Goal: Communication & Community: Answer question/provide support

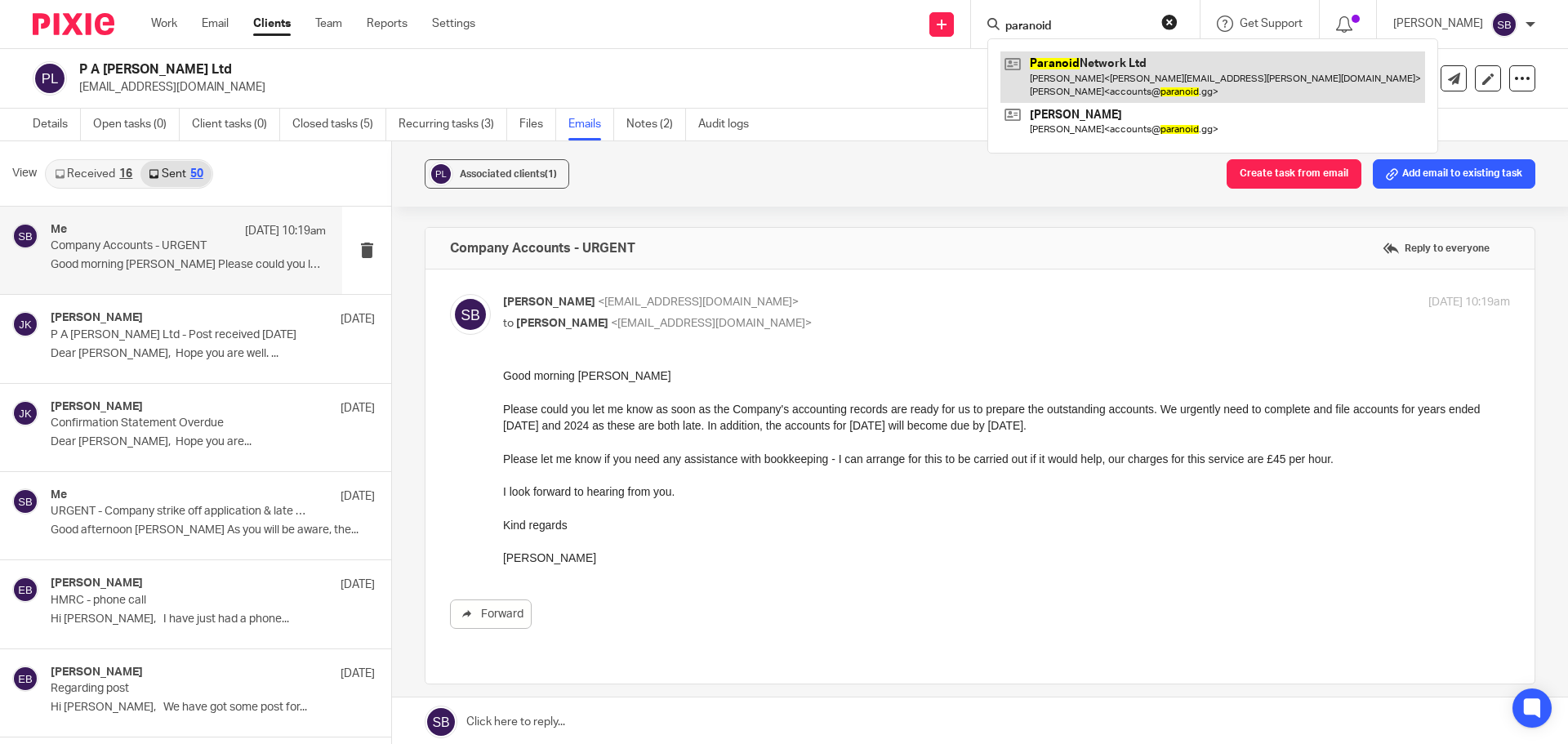
type input "paranoid"
click at [1097, 66] on link at bounding box center [1213, 77] width 425 height 51
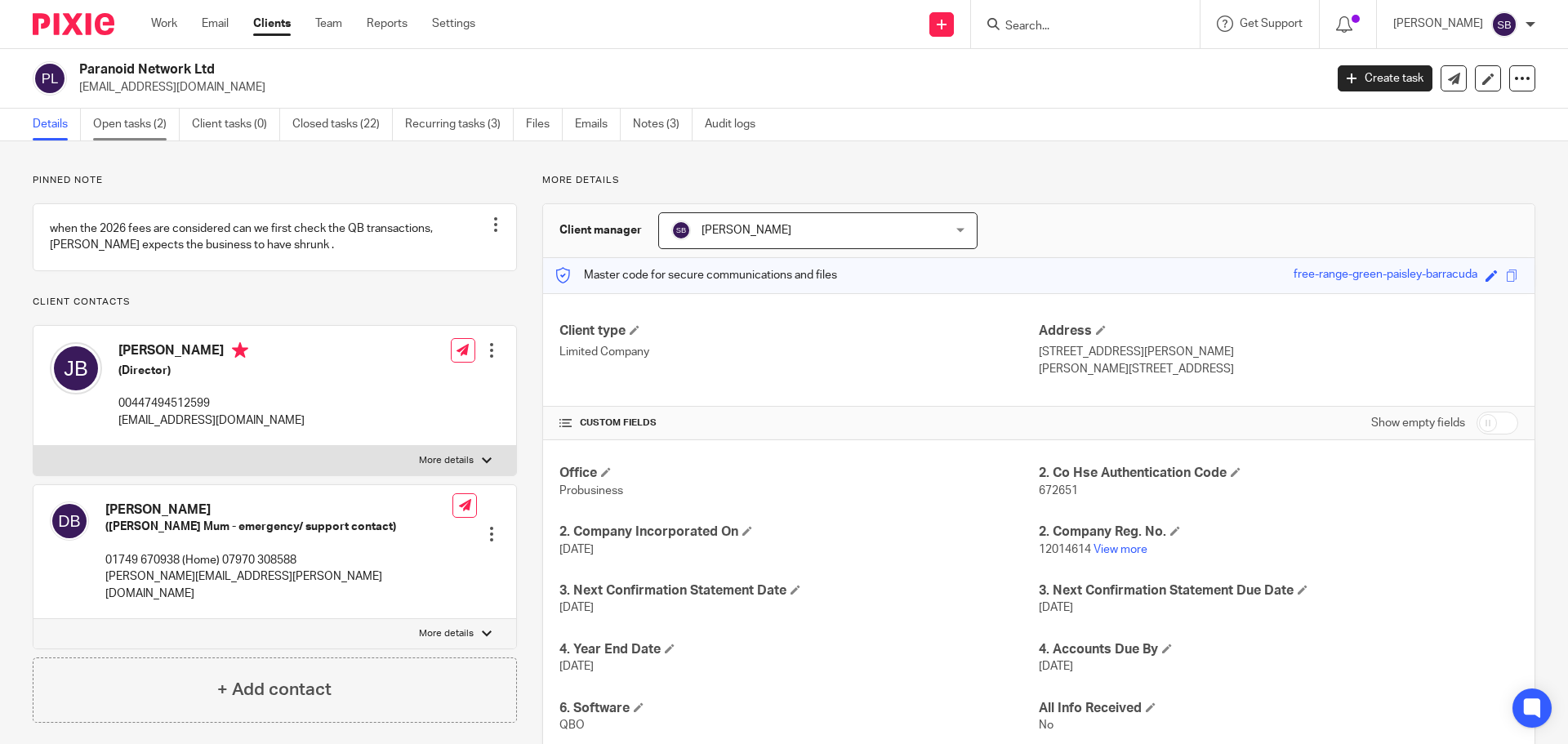
click at [138, 123] on link "Open tasks (2)" at bounding box center [137, 124] width 87 height 31
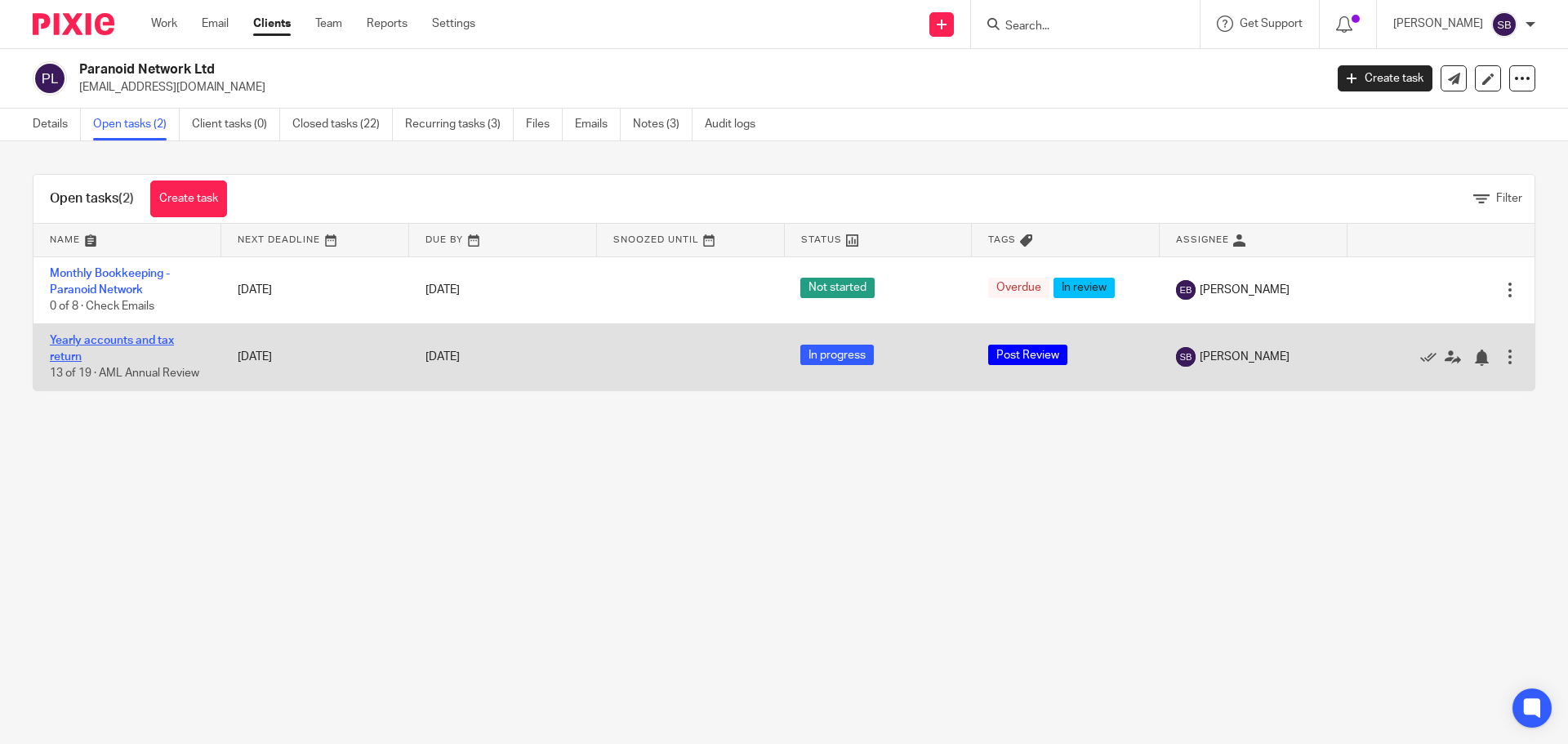
click at [108, 343] on link "Yearly accounts and tax return" at bounding box center [112, 348] width 124 height 28
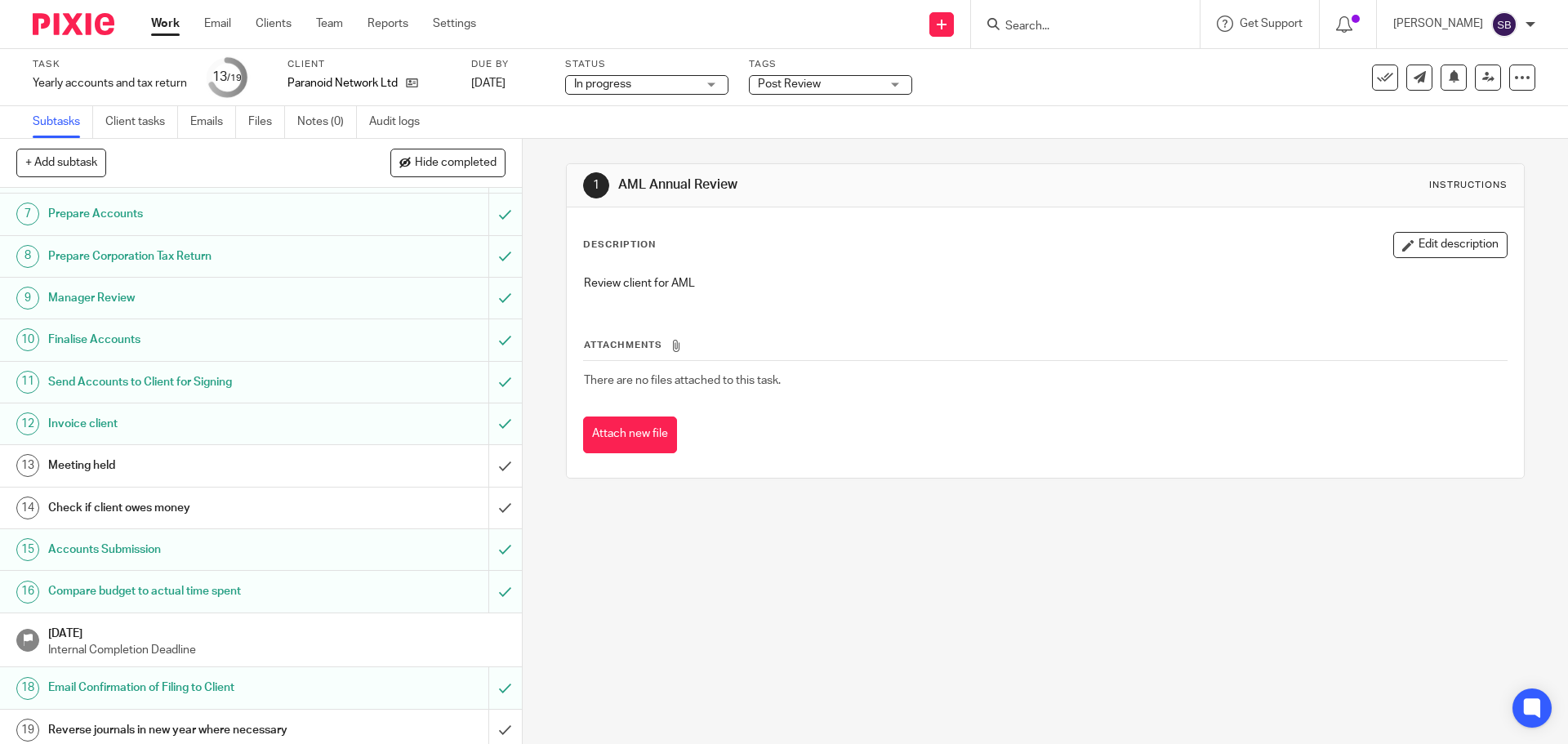
scroll to position [253, 0]
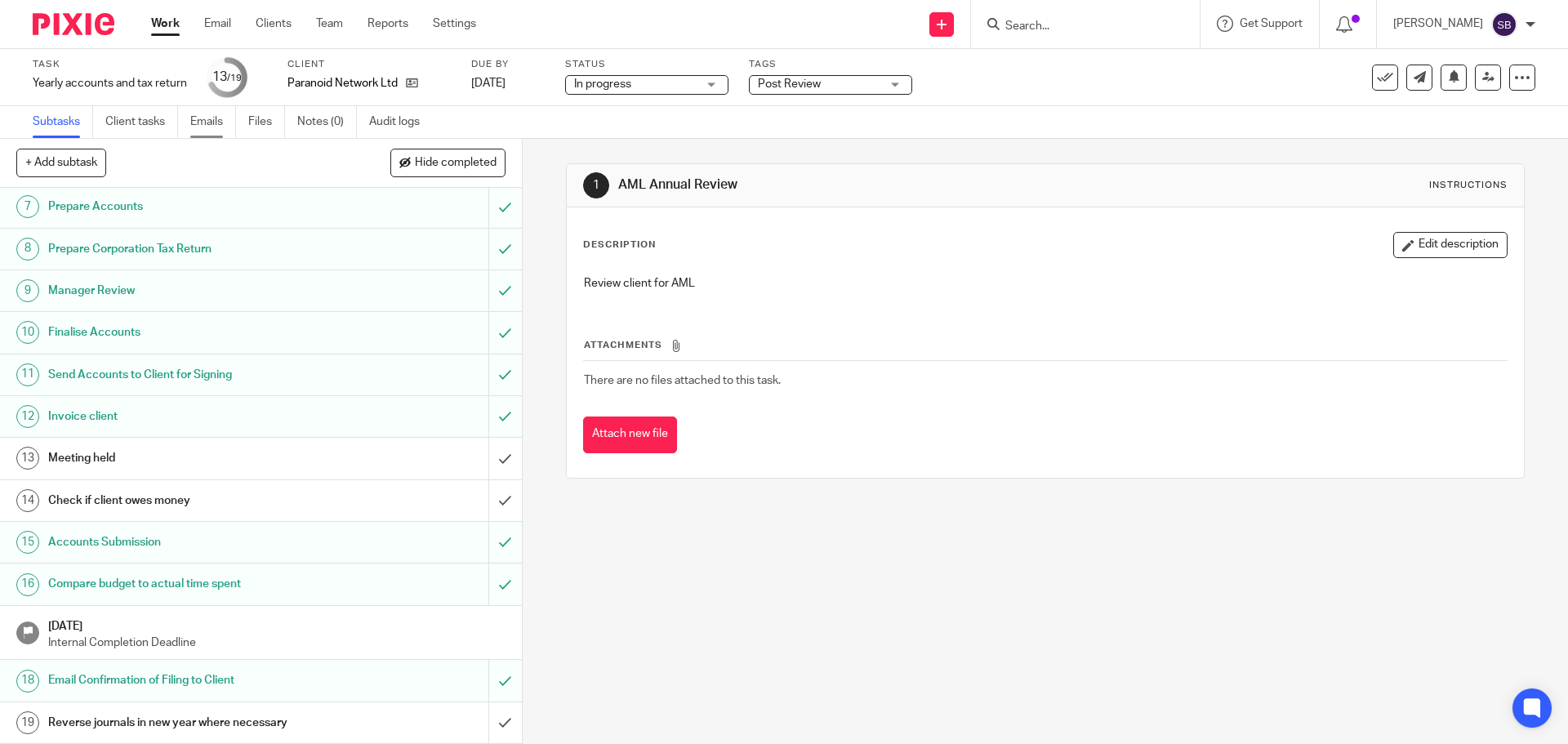
click at [201, 127] on link "Emails" at bounding box center [213, 121] width 46 height 31
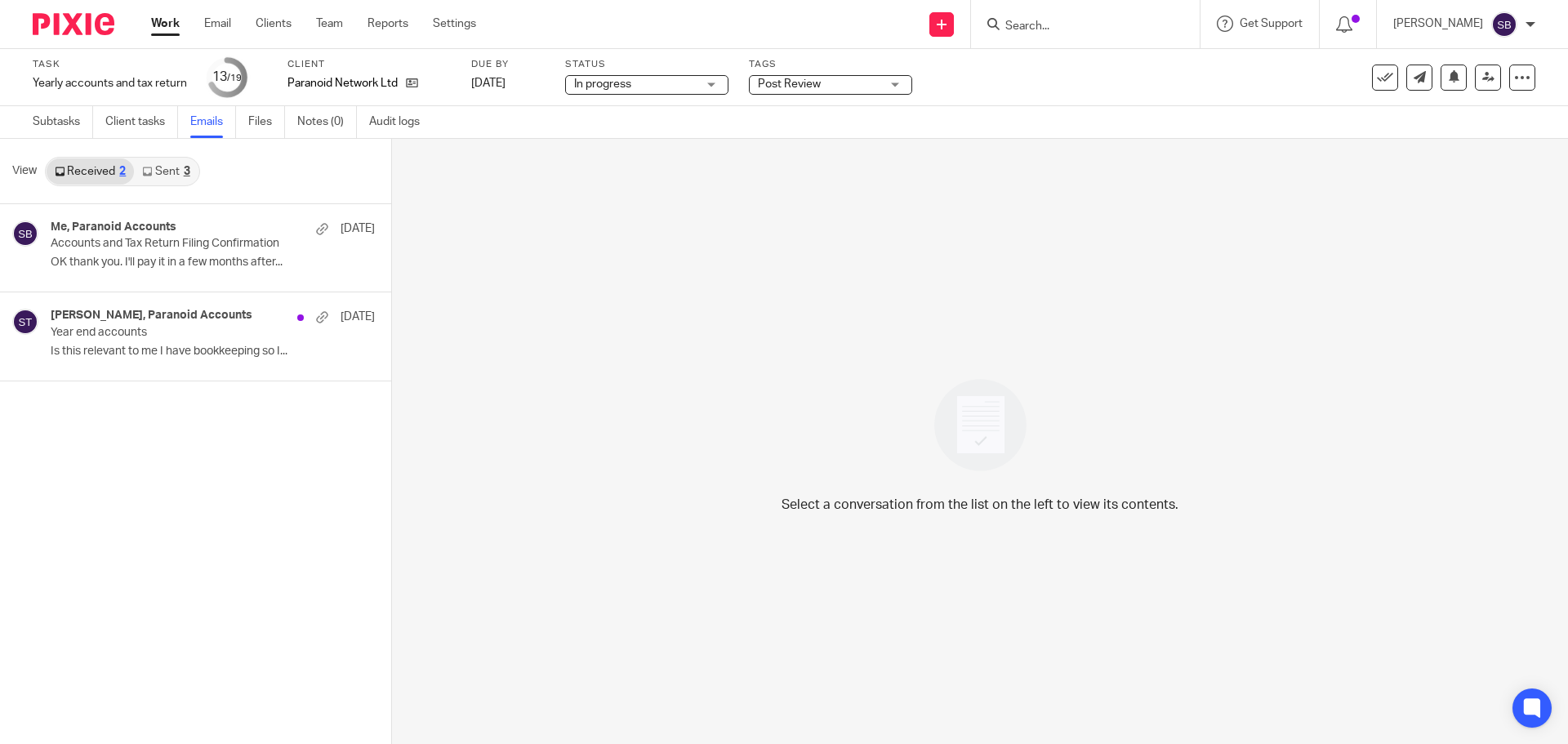
click at [190, 166] on link "Sent 3" at bounding box center [166, 171] width 64 height 26
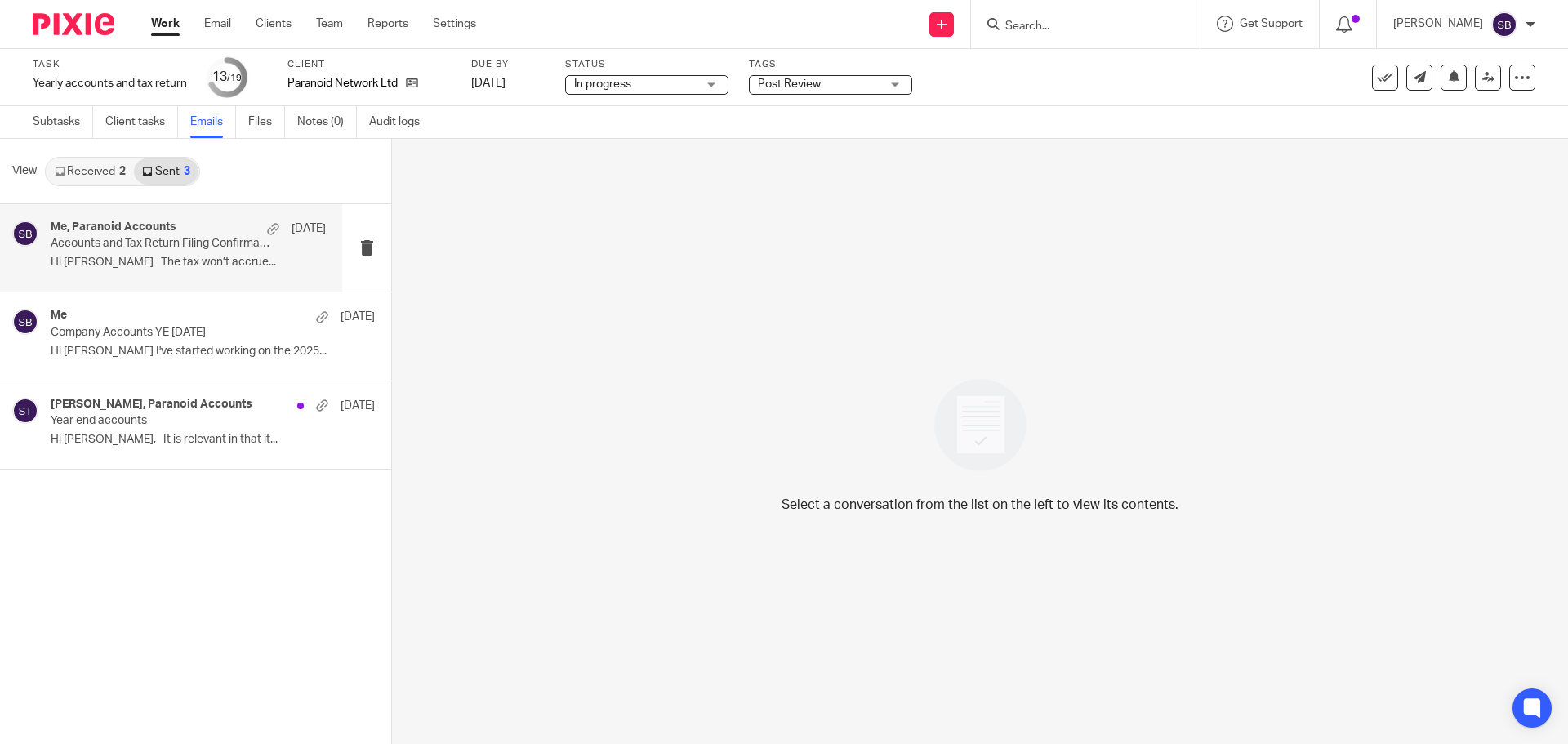
click at [189, 243] on p "Accounts and Tax Return Filing Confirmation" at bounding box center [161, 244] width 221 height 14
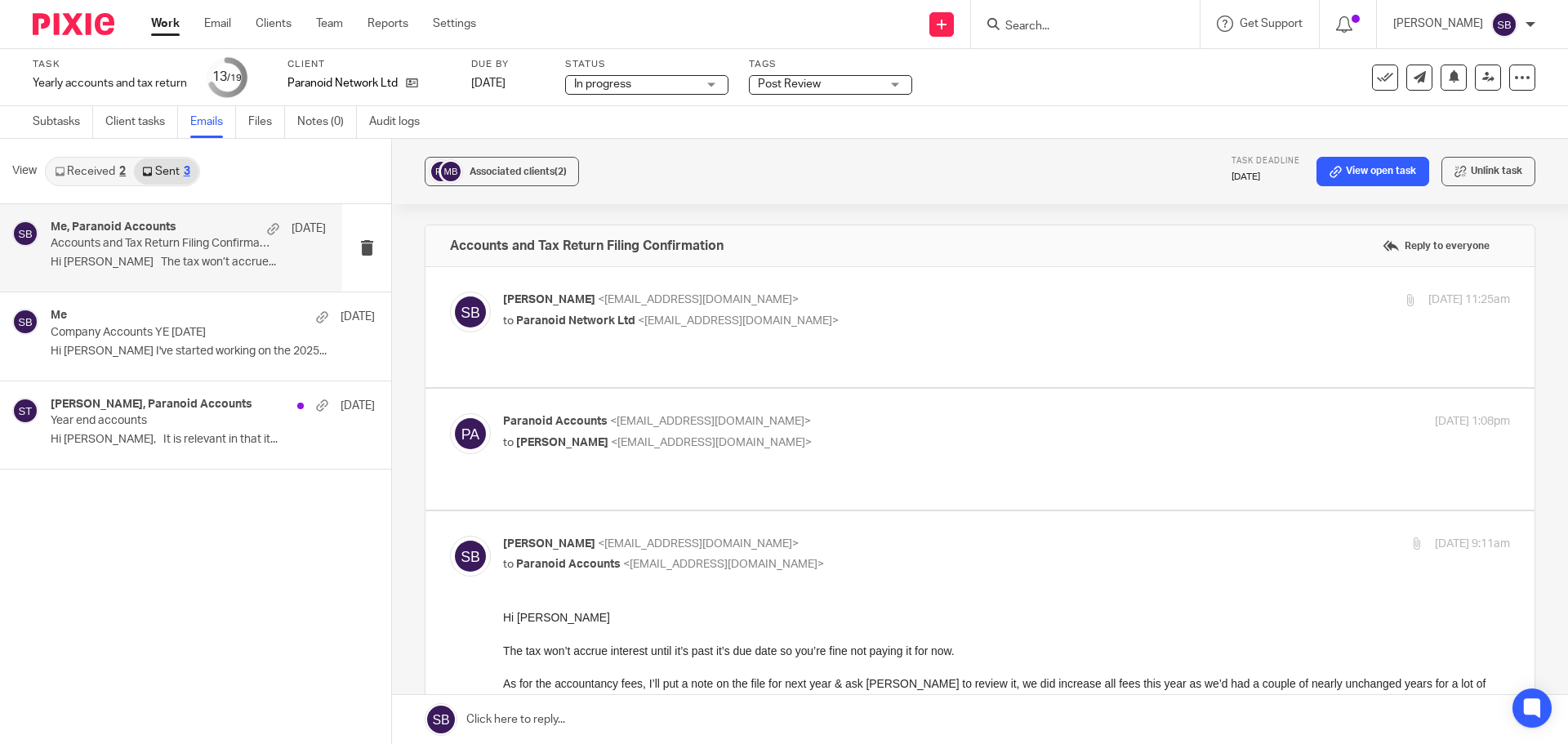
click at [694, 437] on span "<[EMAIL_ADDRESS][DOMAIN_NAME]>" at bounding box center [711, 442] width 201 height 11
checkbox input "true"
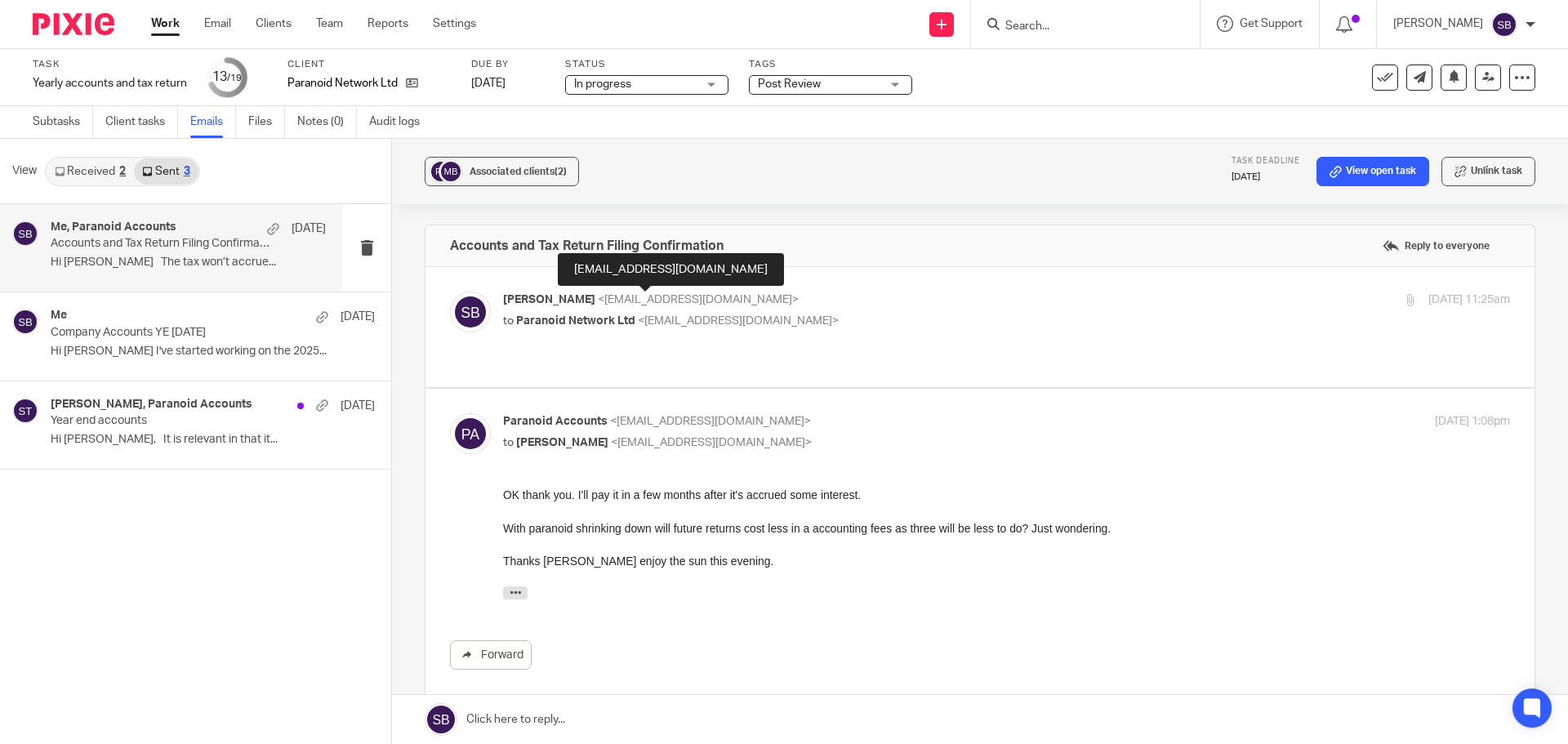
click at [669, 301] on span "<soniabird@probusinessuk.com>" at bounding box center [699, 299] width 201 height 11
checkbox input "true"
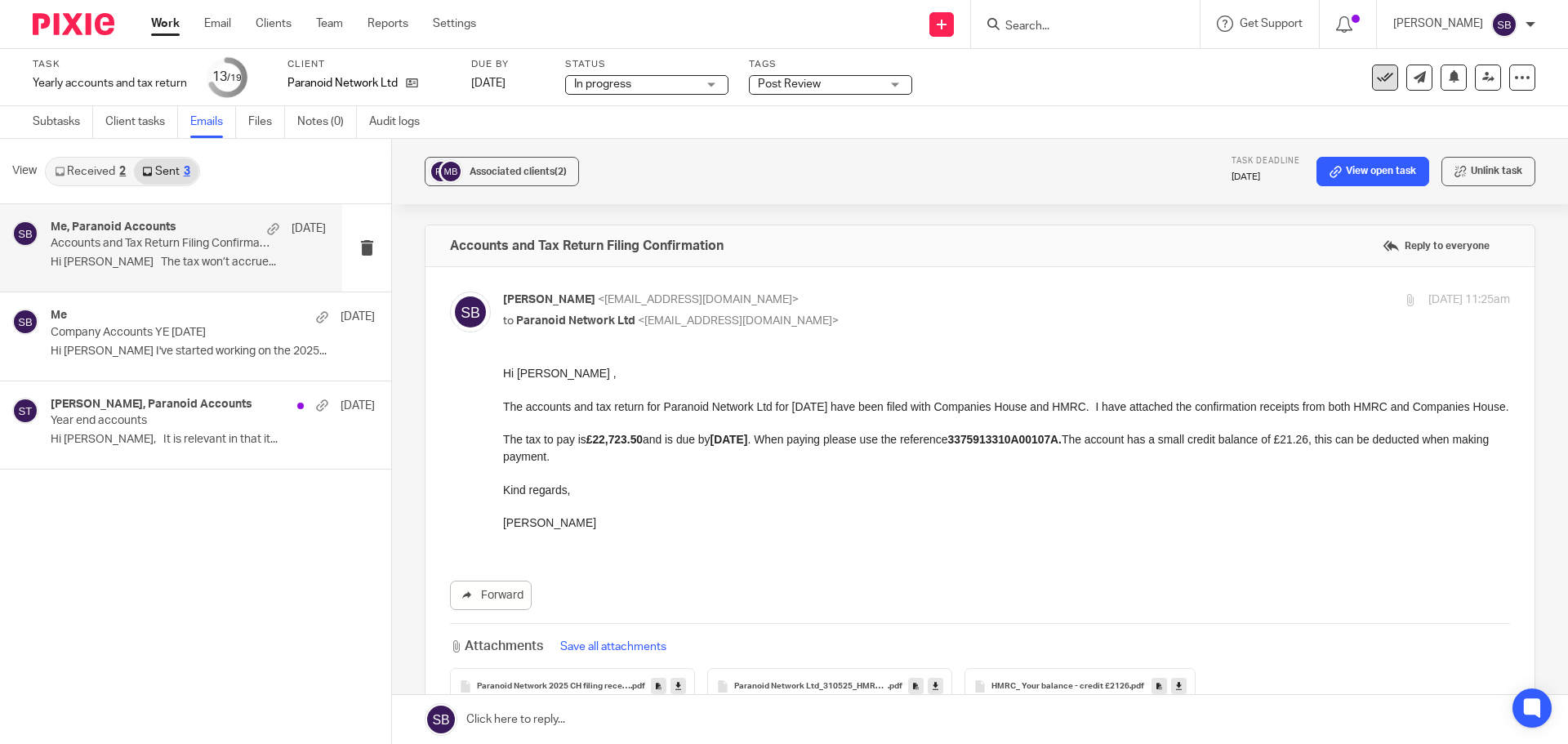
click at [1377, 76] on icon at bounding box center [1384, 77] width 16 height 16
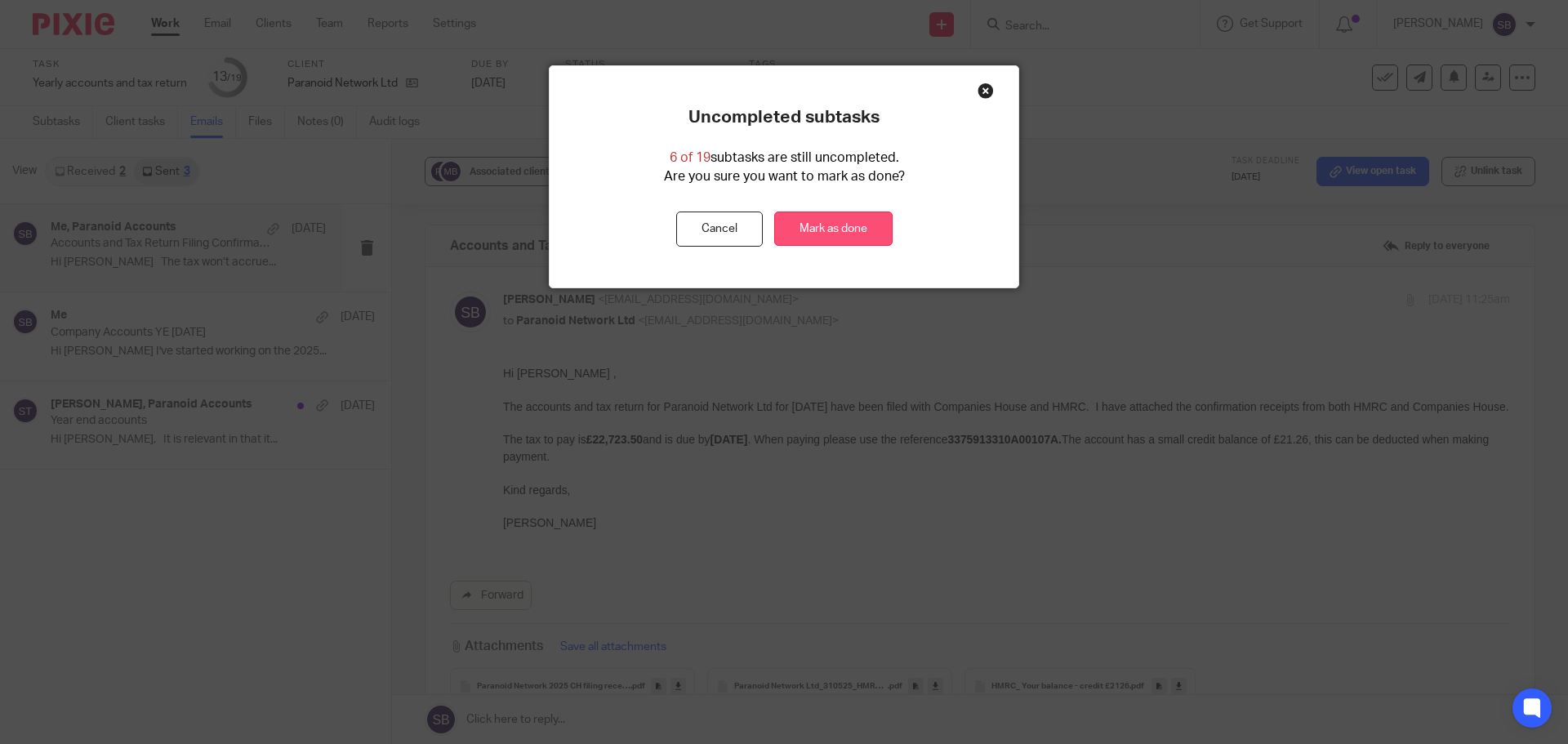
click at [814, 237] on link "Mark as done" at bounding box center [833, 228] width 118 height 35
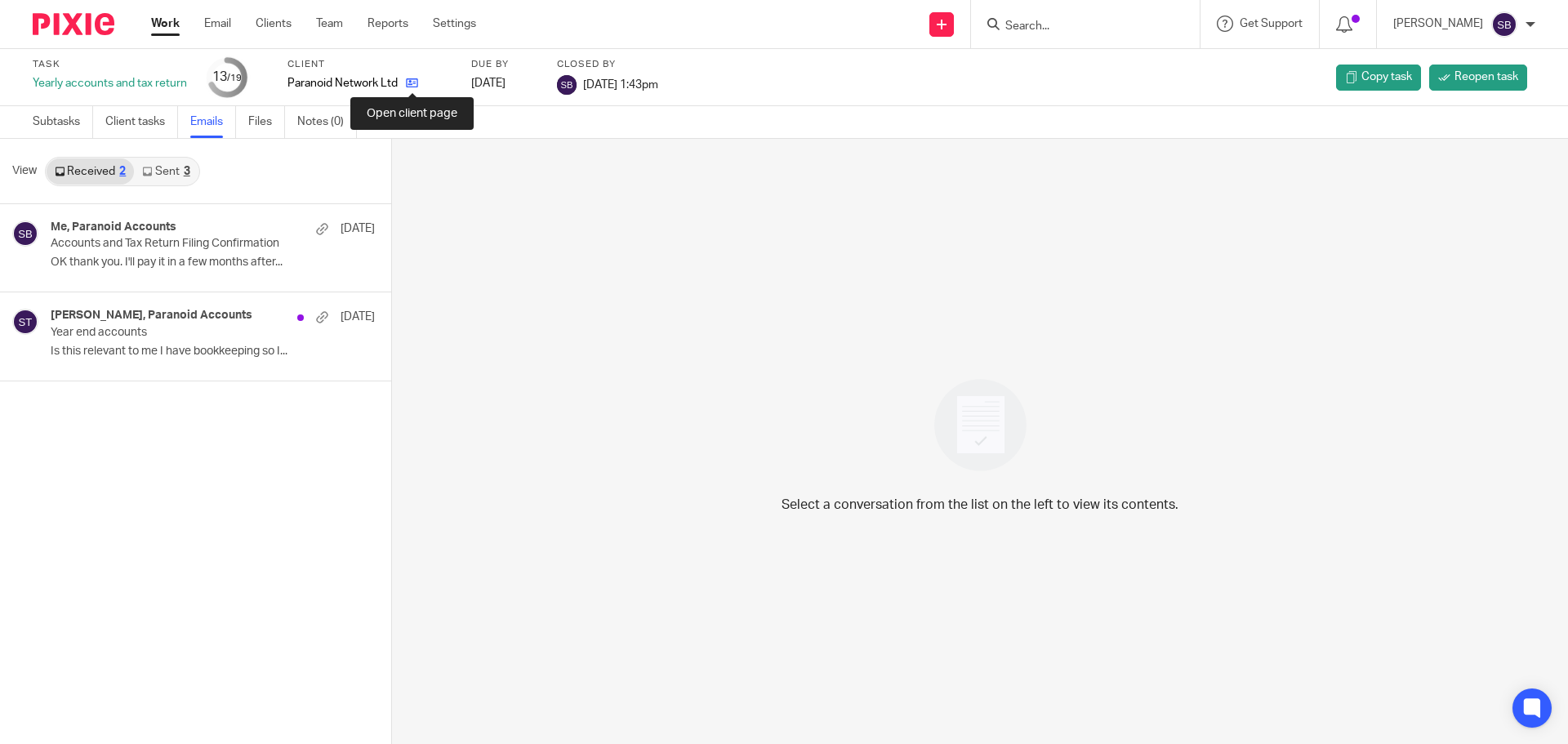
click at [415, 85] on icon at bounding box center [412, 82] width 12 height 12
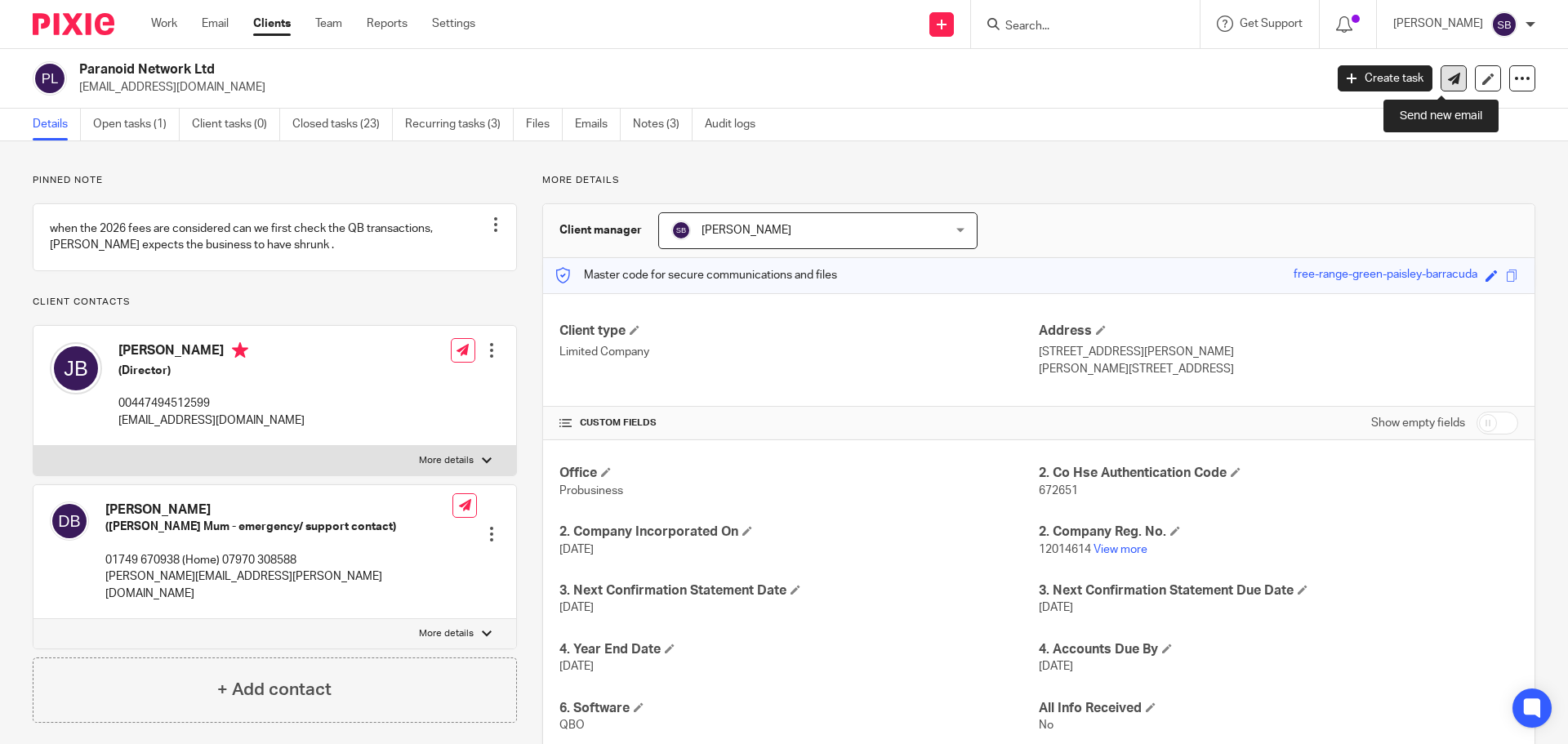
click at [1448, 76] on icon at bounding box center [1454, 79] width 12 height 12
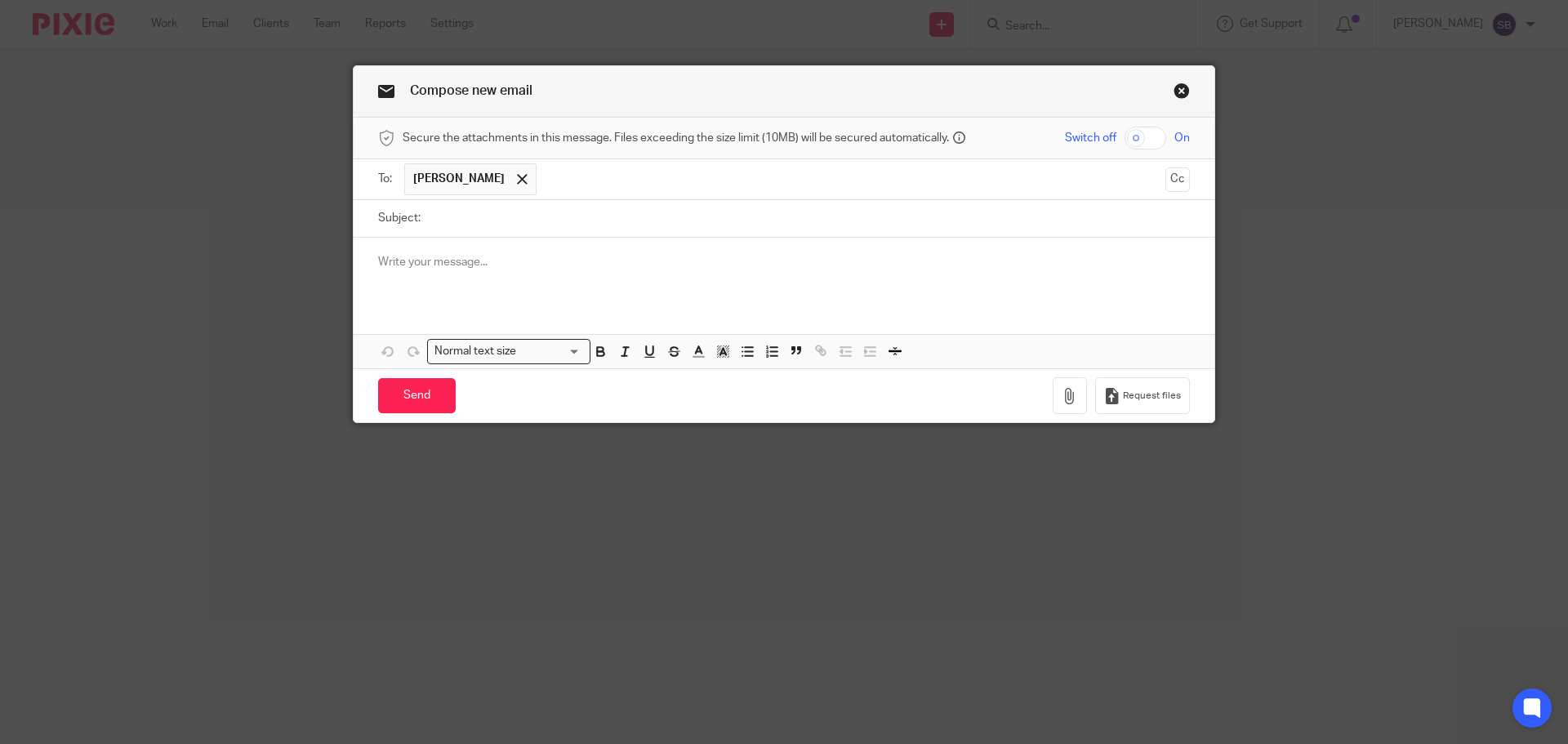
click at [469, 183] on span "[PERSON_NAME]" at bounding box center [459, 178] width 92 height 16
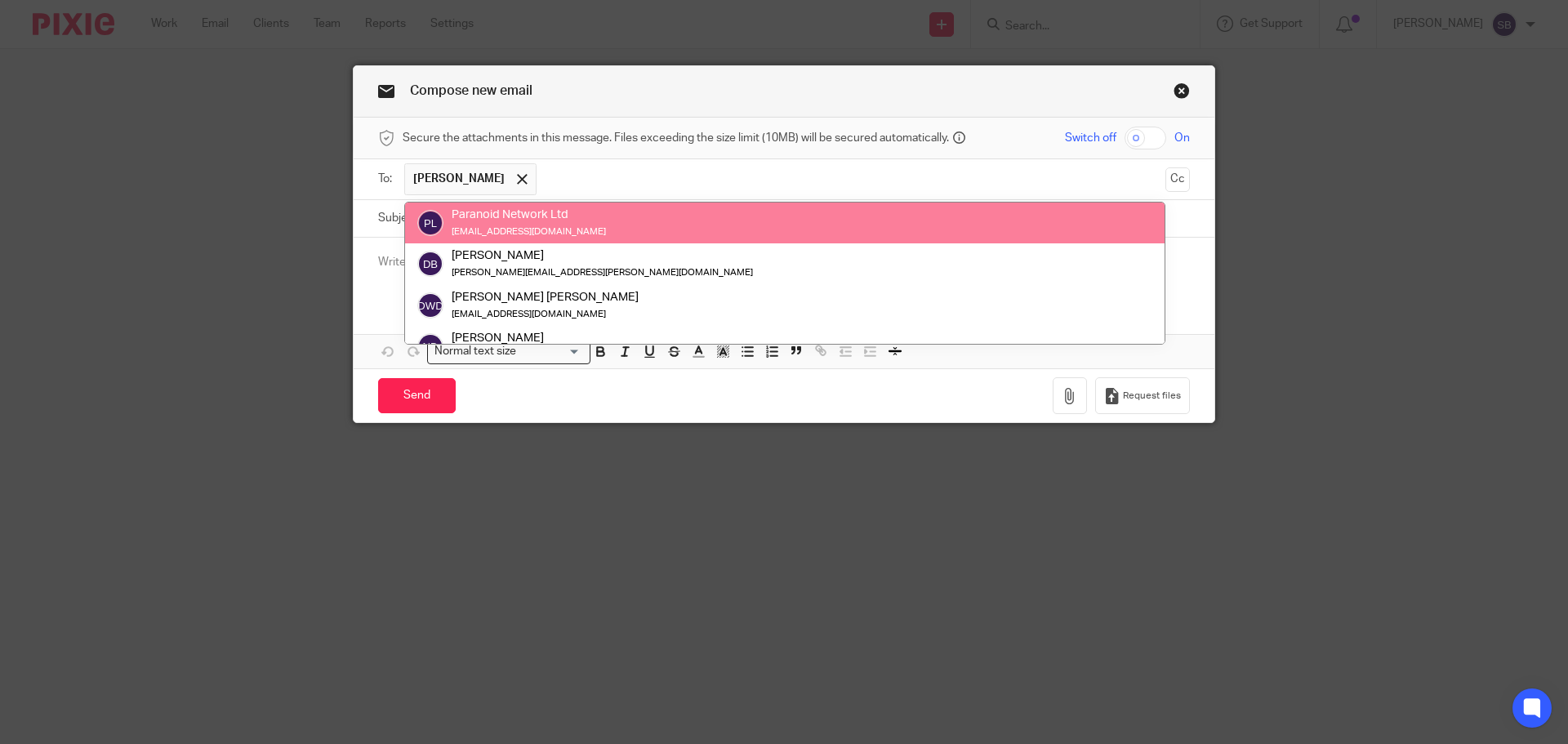
click at [469, 220] on div "Paranoid Network Ltd" at bounding box center [529, 214] width 155 height 16
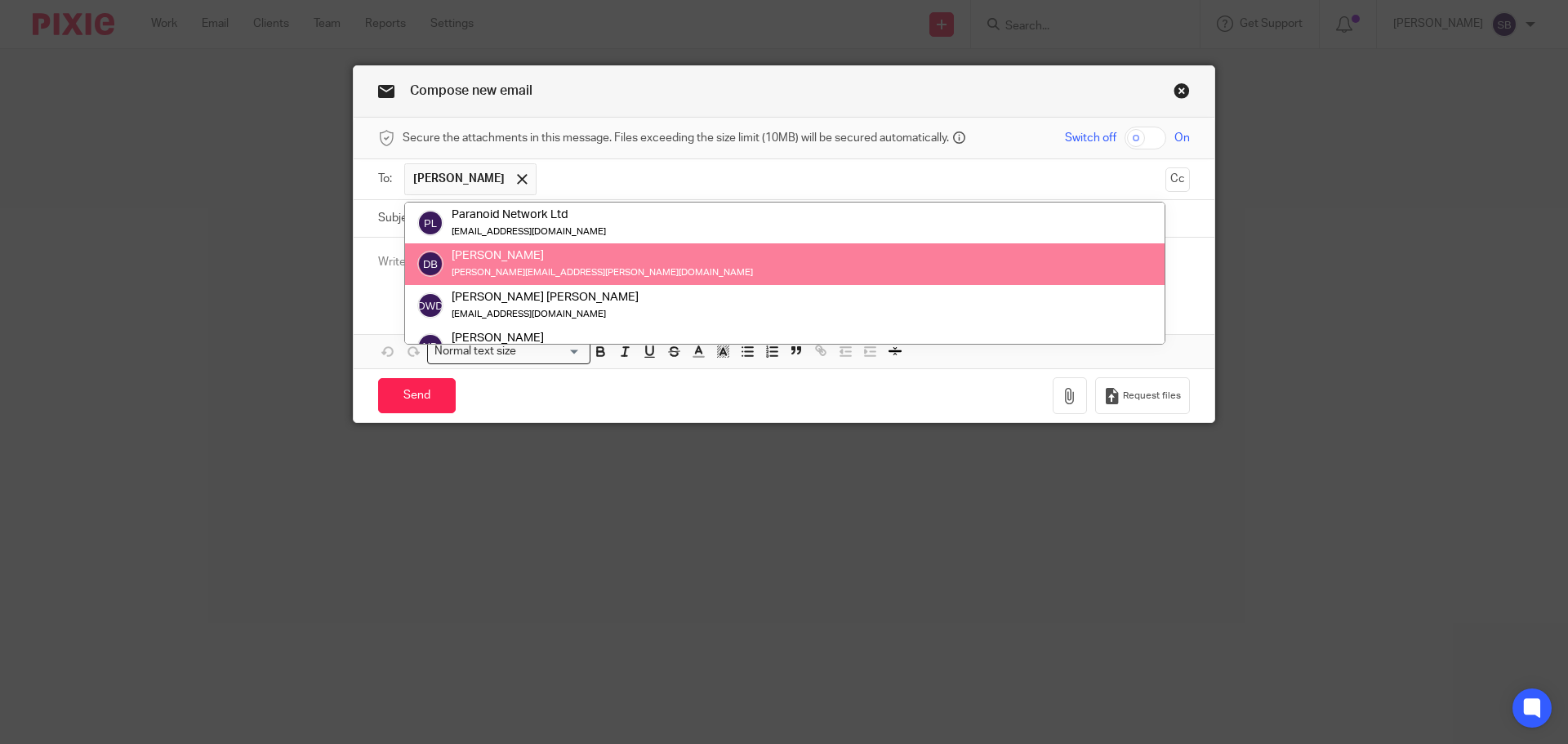
click at [303, 228] on div "Compose new email Secure the attachments in this message. Files exceeding the s…" at bounding box center [784, 372] width 1568 height 744
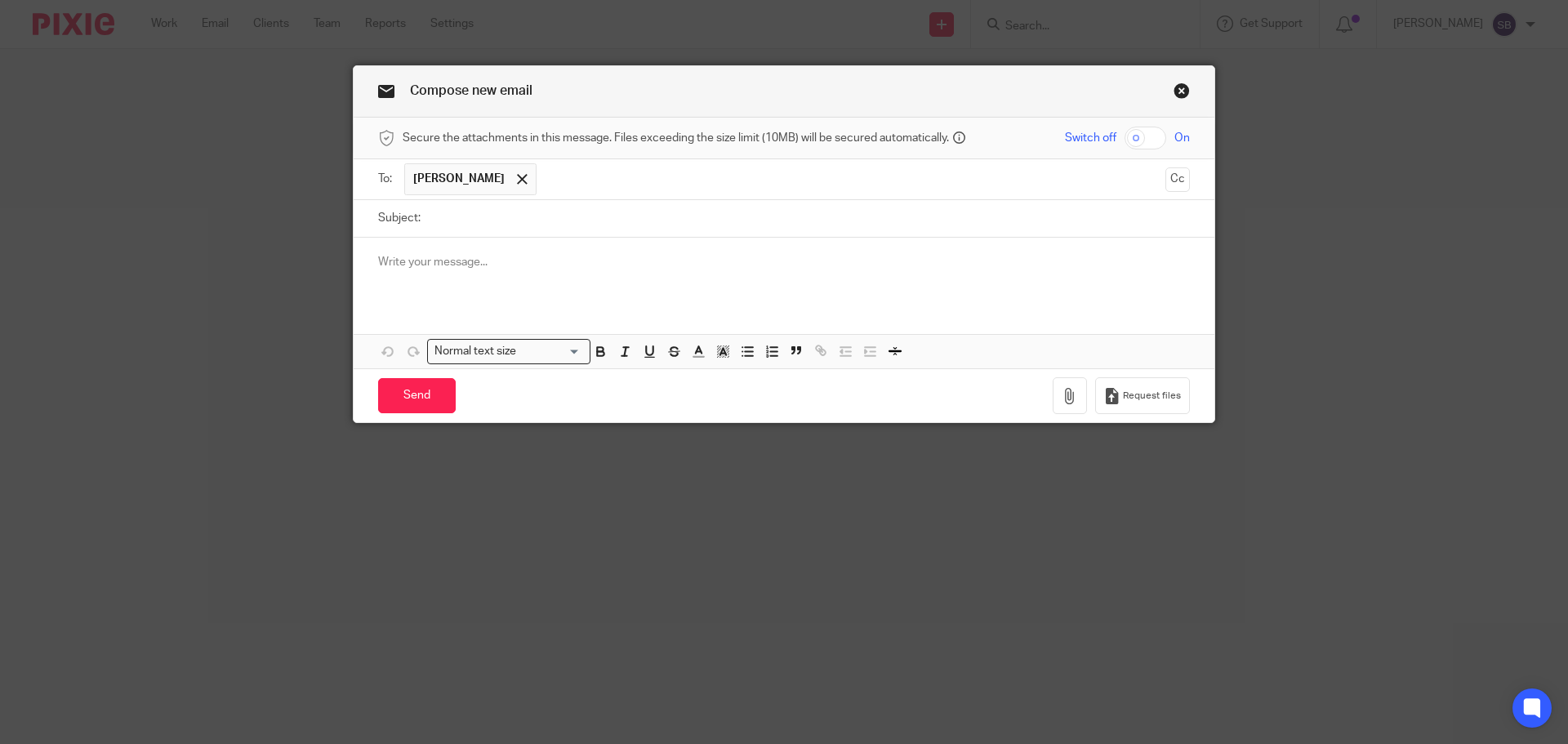
click at [512, 227] on input "Subject:" at bounding box center [810, 217] width 761 height 37
type input "Fee query"
click at [505, 246] on div at bounding box center [784, 269] width 861 height 64
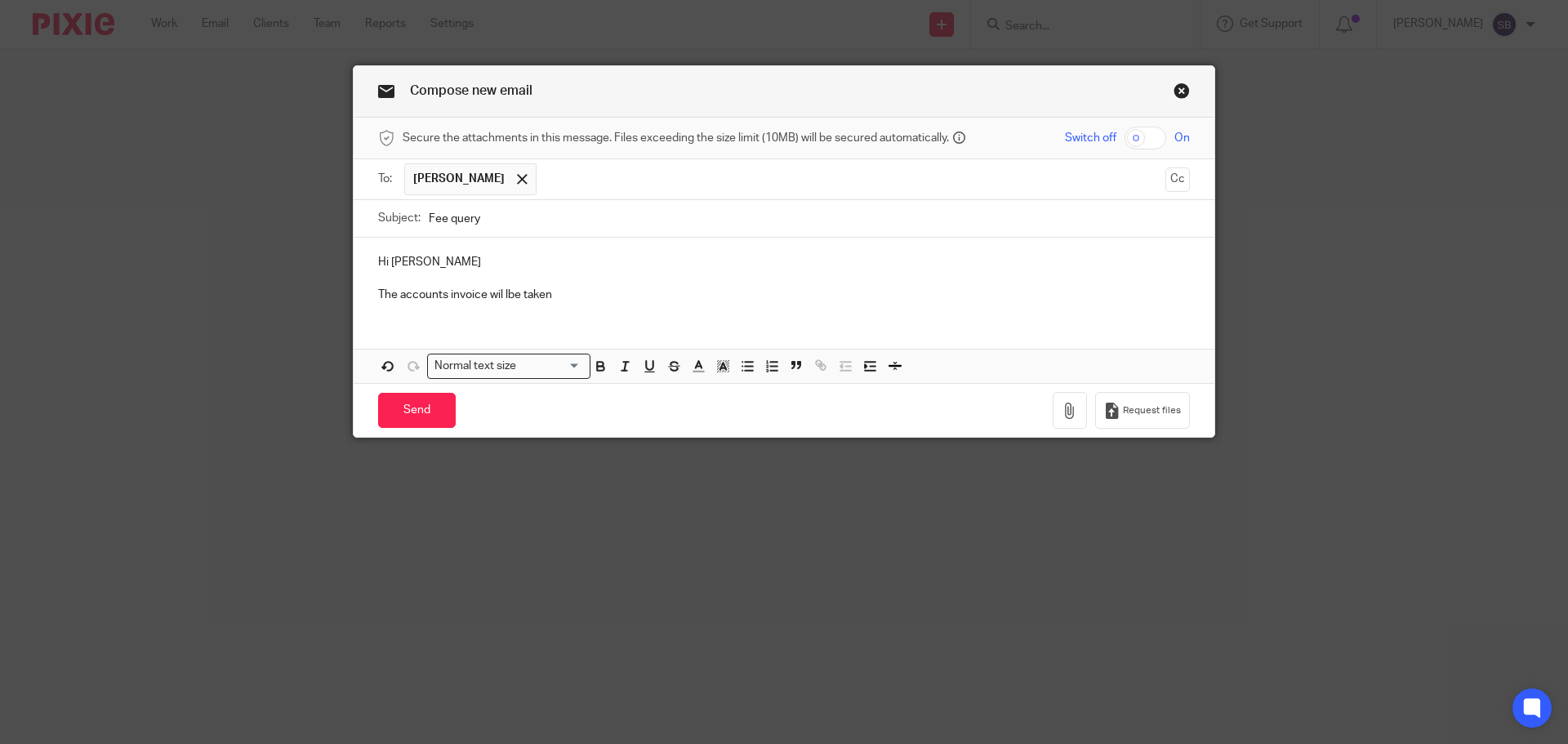
click at [393, 268] on p "Hi [PERSON_NAME]" at bounding box center [784, 262] width 812 height 16
click at [497, 296] on p "The accounts invoice wil lbe taken" at bounding box center [784, 294] width 812 height 16
click at [702, 299] on p "The accounts invoice will be taken by DD on around [DATE]" at bounding box center [784, 294] width 812 height 16
click at [738, 299] on p "The accounts invoice will be taken by DD on around [DATE]" at bounding box center [784, 294] width 812 height 16
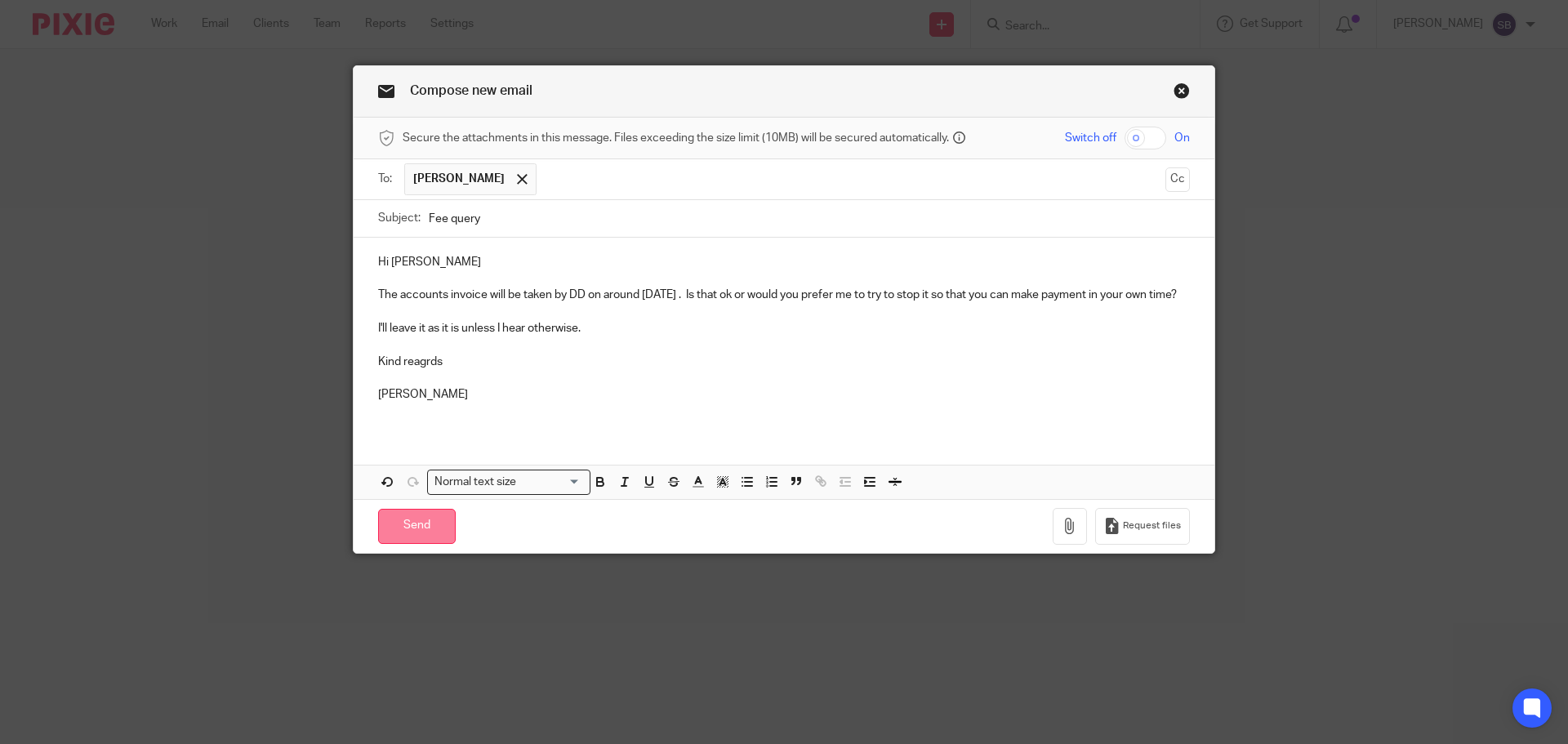
click at [425, 544] on input "Send" at bounding box center [416, 526] width 77 height 35
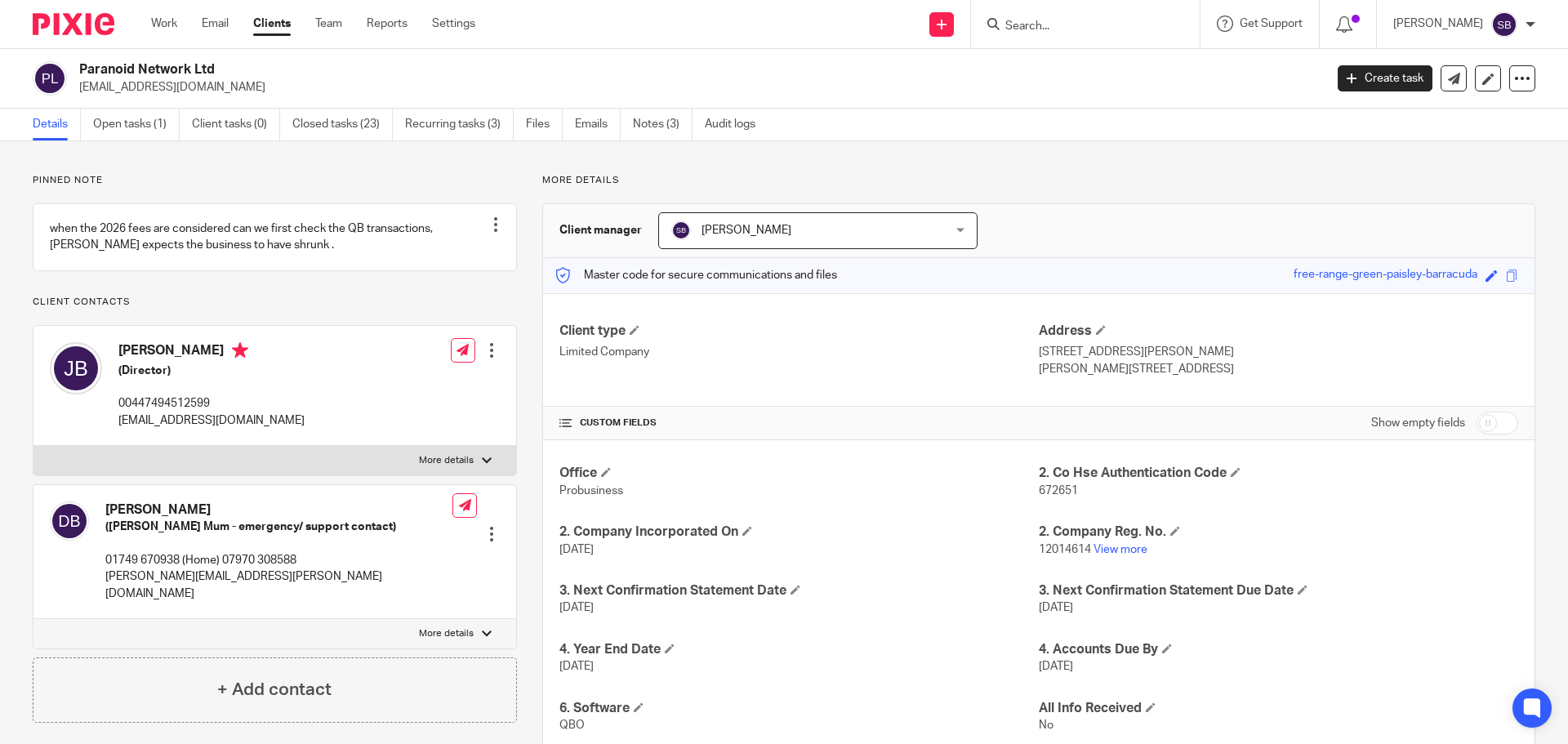
click at [1083, 29] on input "Search" at bounding box center [1077, 26] width 147 height 14
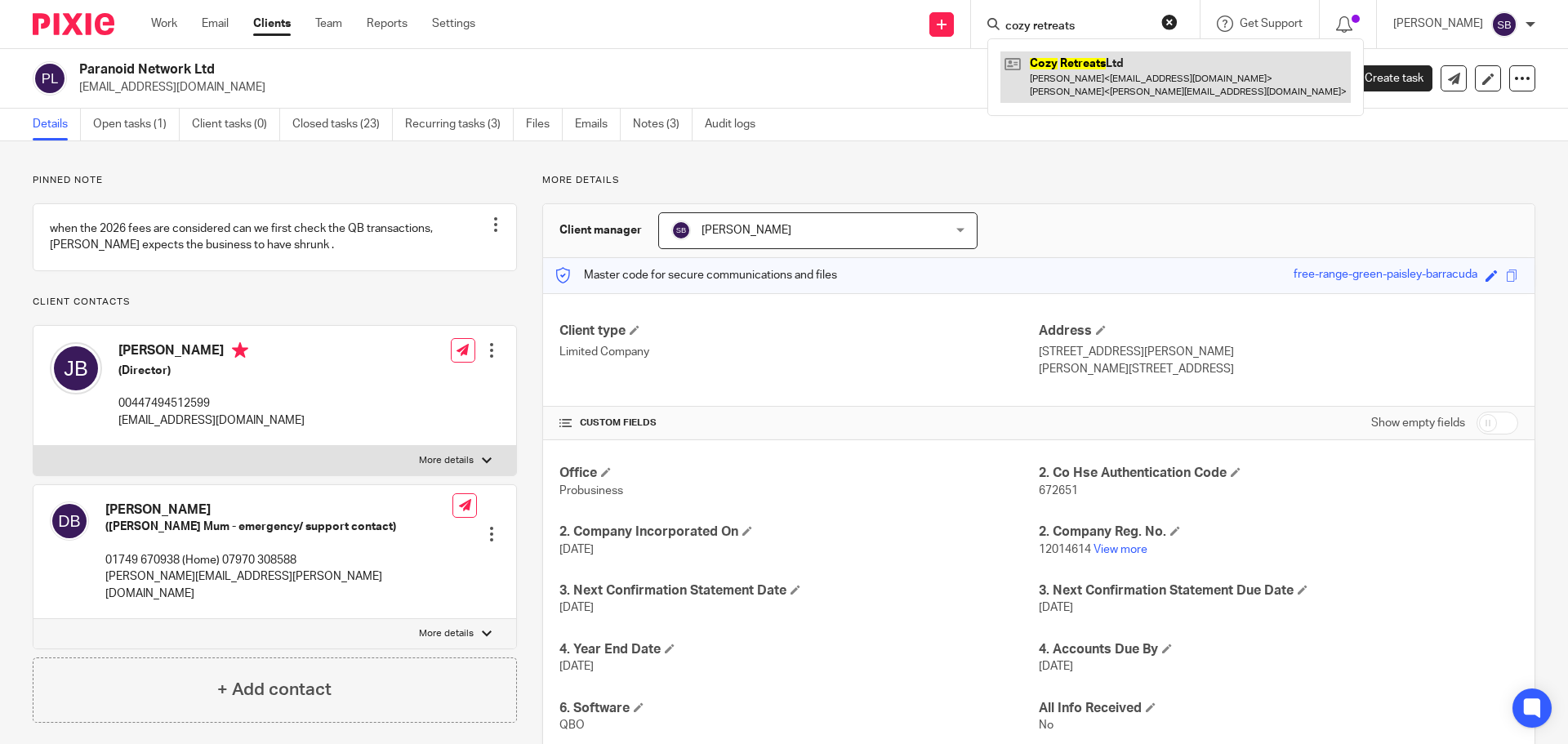
type input "cozy retreats"
click at [1086, 65] on link at bounding box center [1175, 77] width 350 height 51
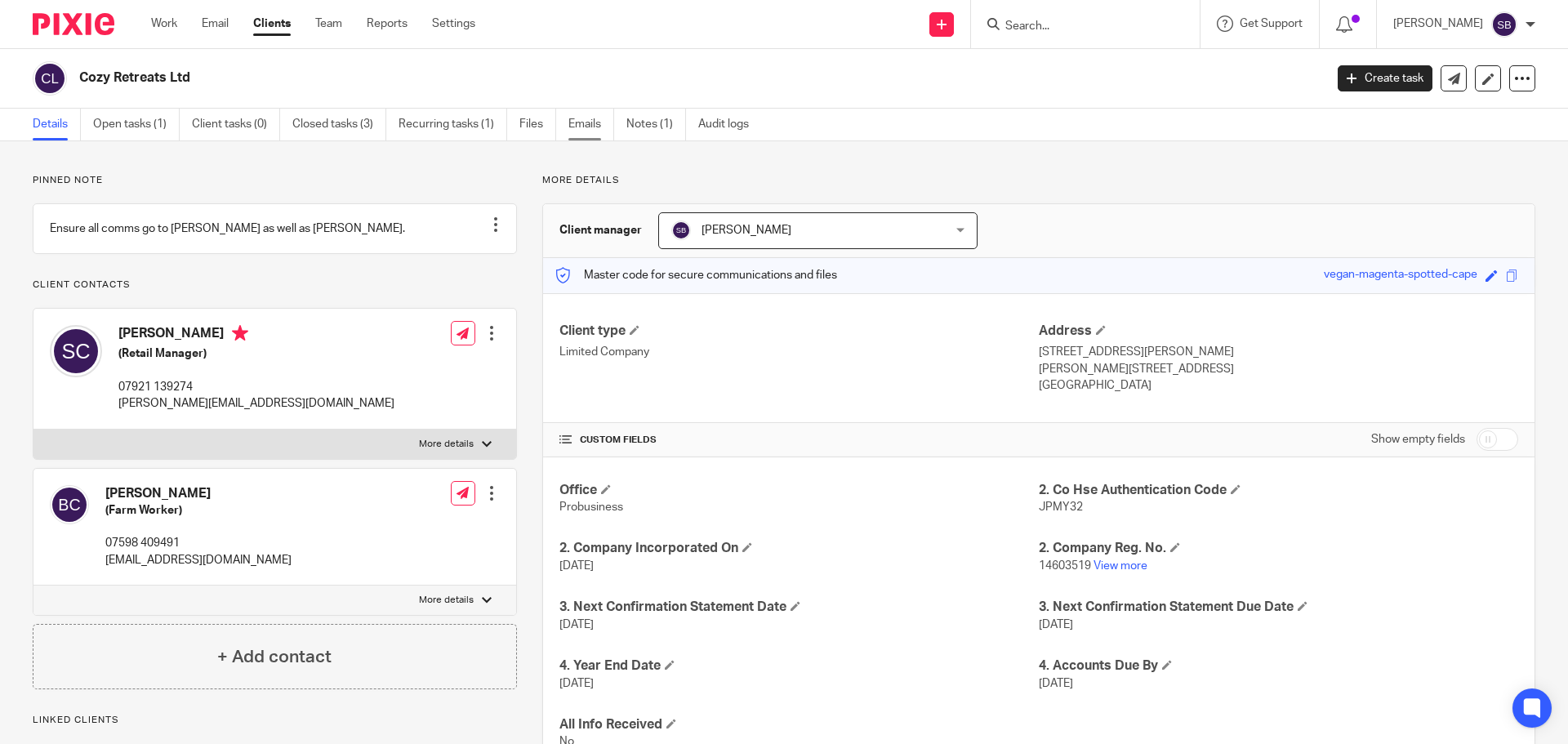
click at [596, 129] on link "Emails" at bounding box center [592, 124] width 46 height 31
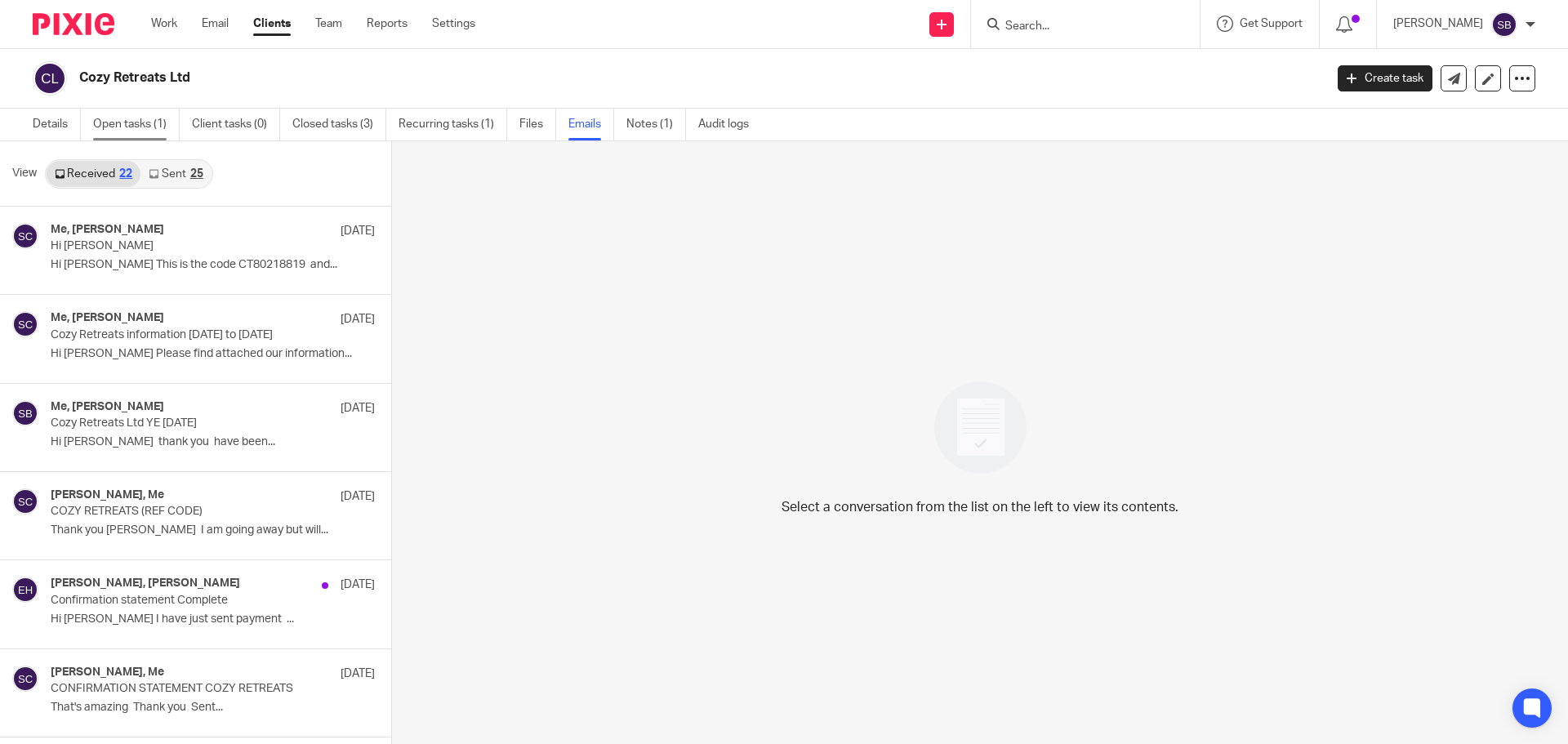
click at [141, 127] on link "Open tasks (1)" at bounding box center [137, 124] width 87 height 31
